Goal: Complete application form

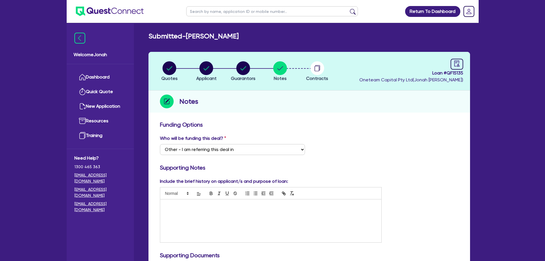
select select "Other"
click at [174, 65] on circle "button" at bounding box center [169, 68] width 14 height 14
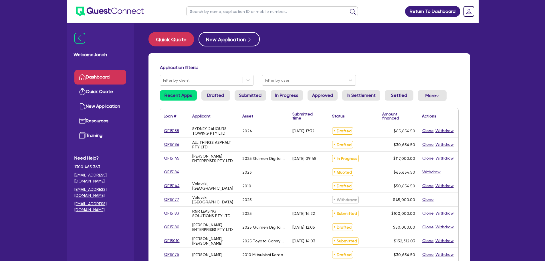
click at [220, 13] on input "text" at bounding box center [272, 11] width 172 height 10
click at [350, 12] on button "submit" at bounding box center [352, 13] width 9 height 8
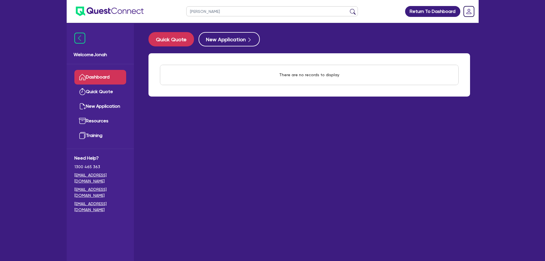
click at [205, 12] on input "[PERSON_NAME]" at bounding box center [272, 11] width 172 height 10
type input "prasad"
click at [348, 9] on button "submit" at bounding box center [352, 13] width 9 height 8
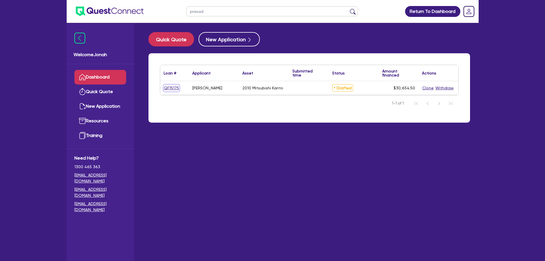
click at [168, 85] on link "QF15175" at bounding box center [172, 88] width 16 height 7
select select "PRIMARY_ASSETS"
select select "HEAVY_TRUCKS"
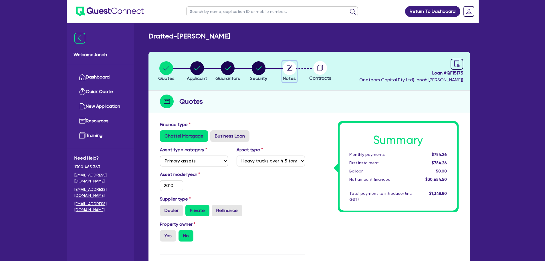
click at [291, 68] on circle "button" at bounding box center [290, 68] width 14 height 14
select select "Other"
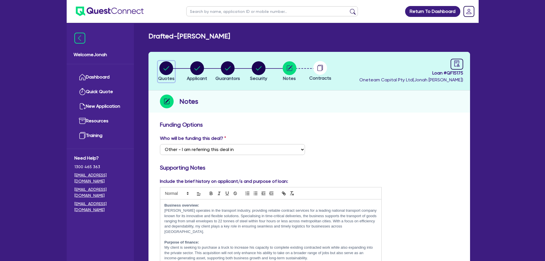
click at [170, 69] on circle "button" at bounding box center [166, 68] width 14 height 14
select select "PRIMARY_ASSETS"
select select "HEAVY_TRUCKS"
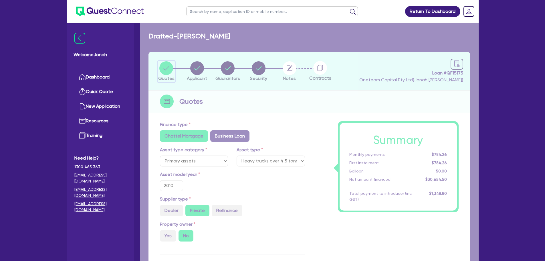
type input "30,000"
type input "1,226.18"
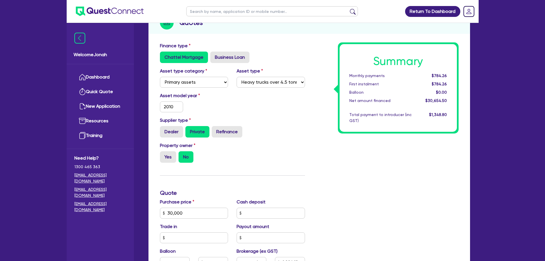
scroll to position [114, 0]
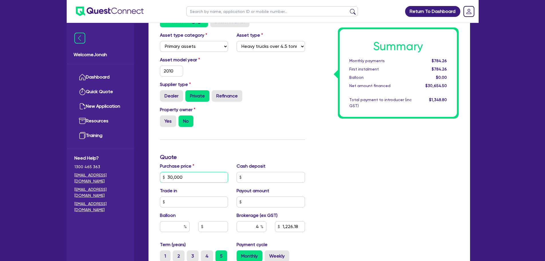
click at [171, 177] on input "30,000" at bounding box center [194, 177] width 68 height 11
type input "40,000"
click at [249, 139] on div "Finance type Chattel Mortgage Business Loan Asset type category Select Cars and…" at bounding box center [233, 174] width 154 height 334
type input "1,626.18"
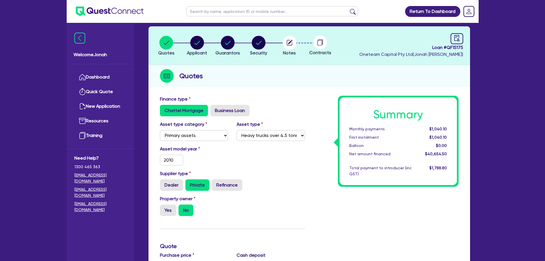
scroll to position [0, 0]
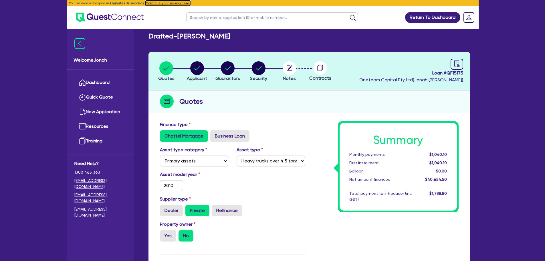
click at [180, 4] on button "Continue your session here." at bounding box center [168, 3] width 45 height 5
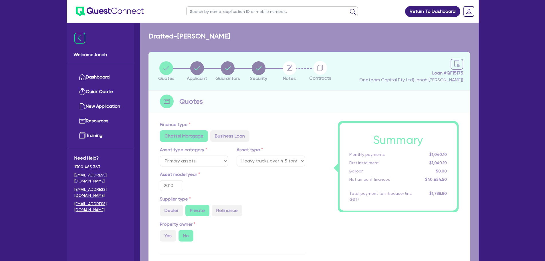
type input "30,000"
type input "1,226.18"
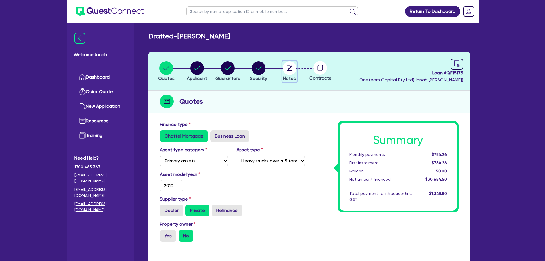
click at [291, 65] on circle "button" at bounding box center [290, 68] width 14 height 14
select select "Other"
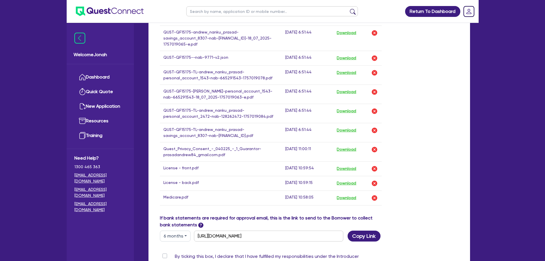
scroll to position [472, 0]
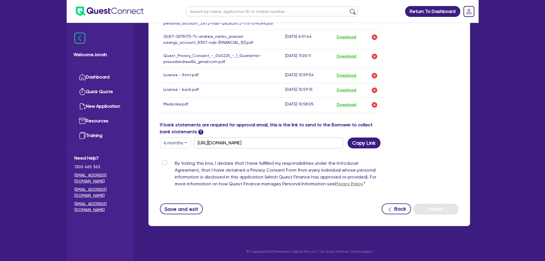
click at [182, 141] on button "6 months" at bounding box center [175, 142] width 31 height 11
click at [182, 166] on link "6 months" at bounding box center [182, 166] width 45 height 11
click at [357, 145] on button "Copy Link" at bounding box center [363, 142] width 33 height 11
click at [293, 210] on div "Save and exit Back Submit" at bounding box center [309, 208] width 307 height 11
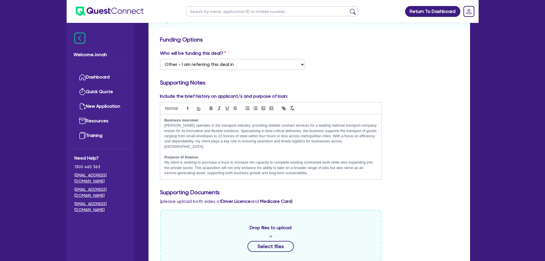
scroll to position [72, 0]
